Goal: Information Seeking & Learning: Find specific fact

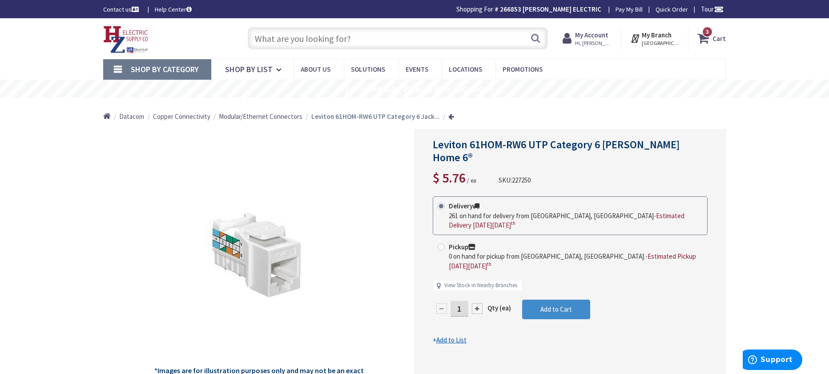
click at [407, 39] on input "text" at bounding box center [398, 38] width 300 height 22
paste input "1/2" Conduit Hanger with [PERSON_NAME]"
type input "1/2" Conduit Hanger with [PERSON_NAME]"
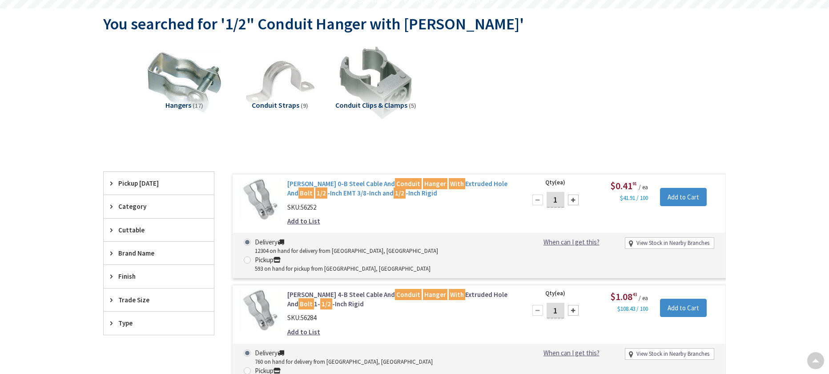
type input "[STREET_ADDRESS][DEMOGRAPHIC_DATA]"
